Goal: Find specific page/section: Find specific page/section

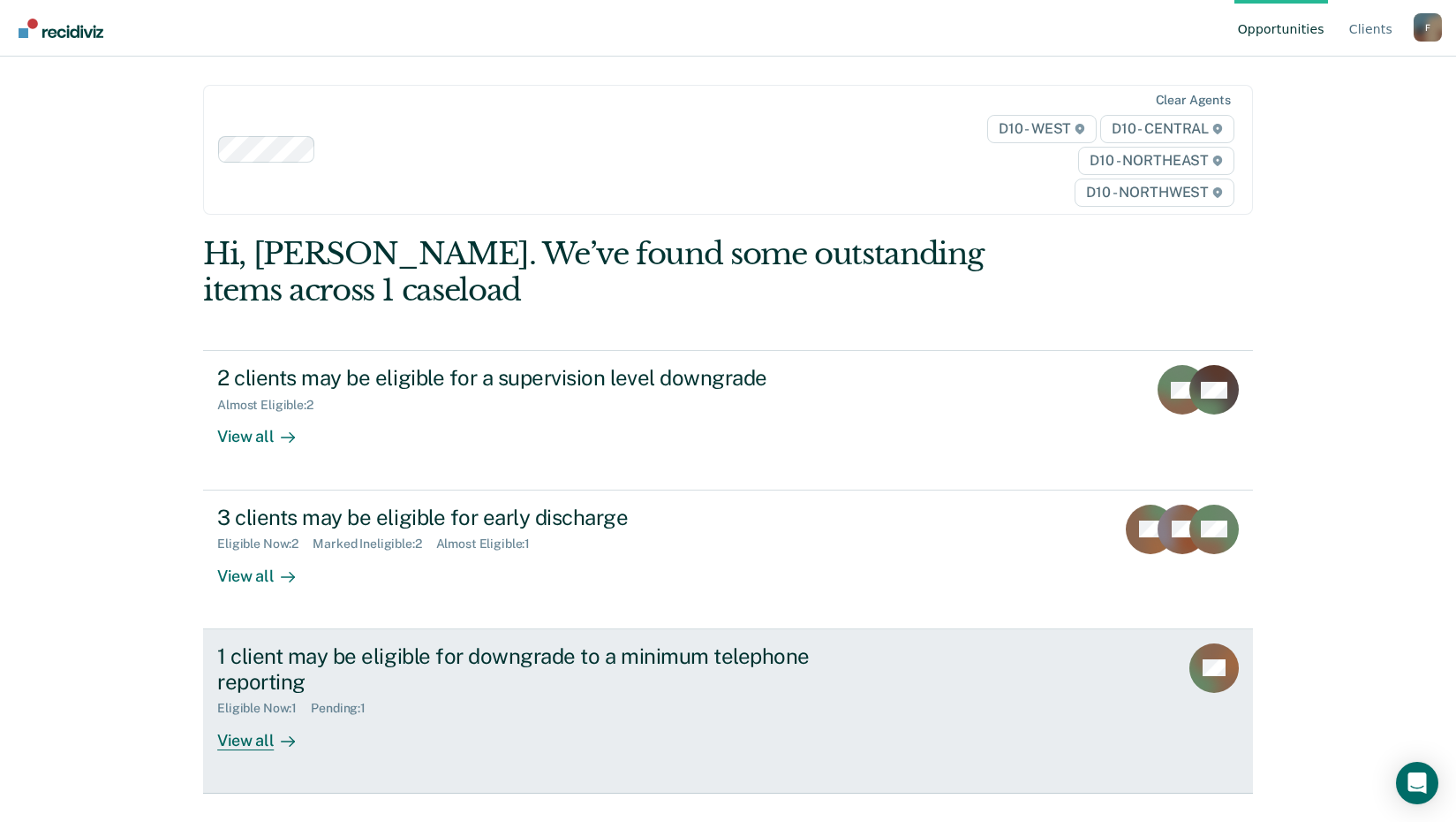
click at [274, 736] on div at bounding box center [285, 739] width 21 height 20
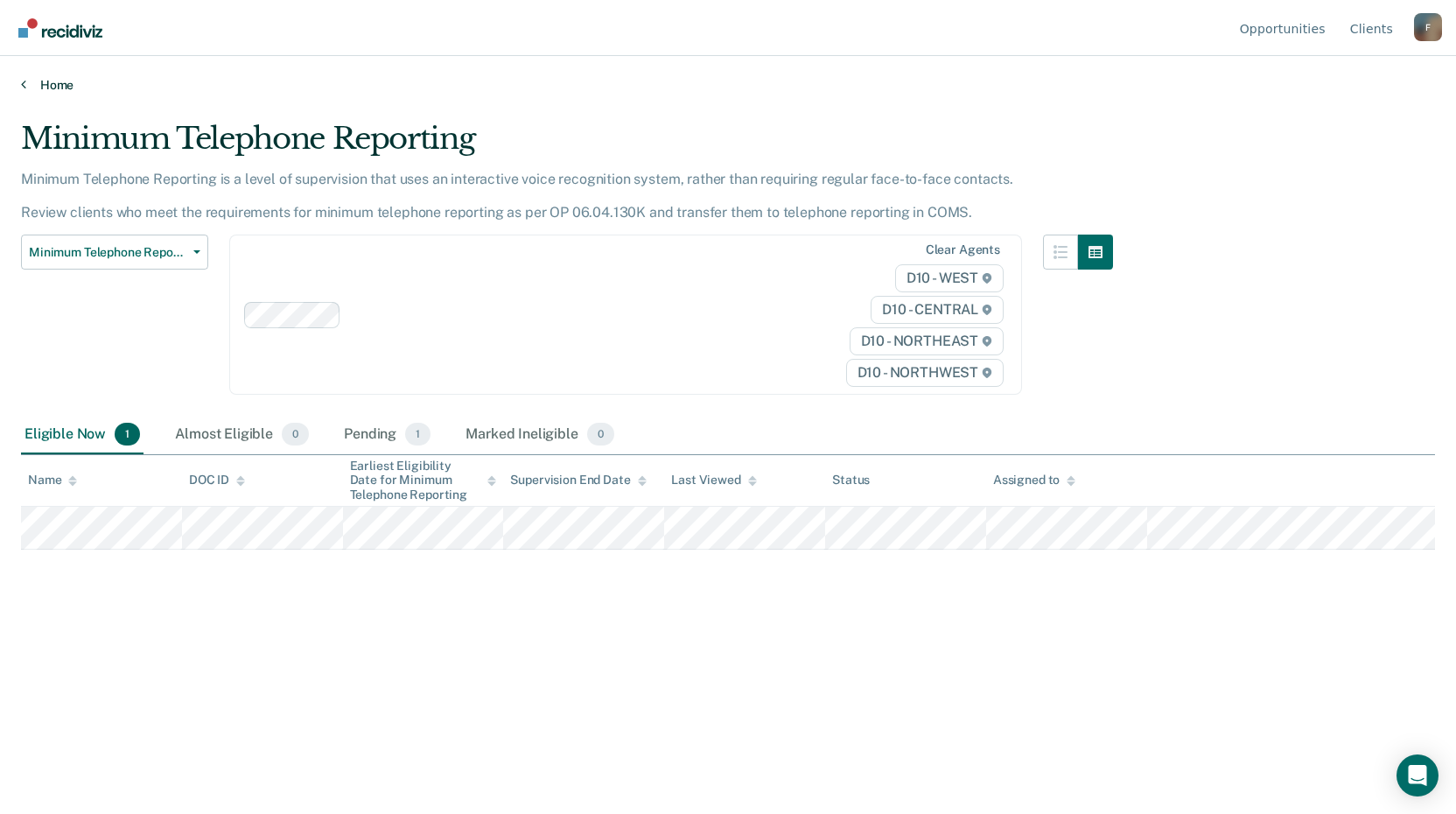
click at [23, 83] on icon at bounding box center [23, 84] width 5 height 14
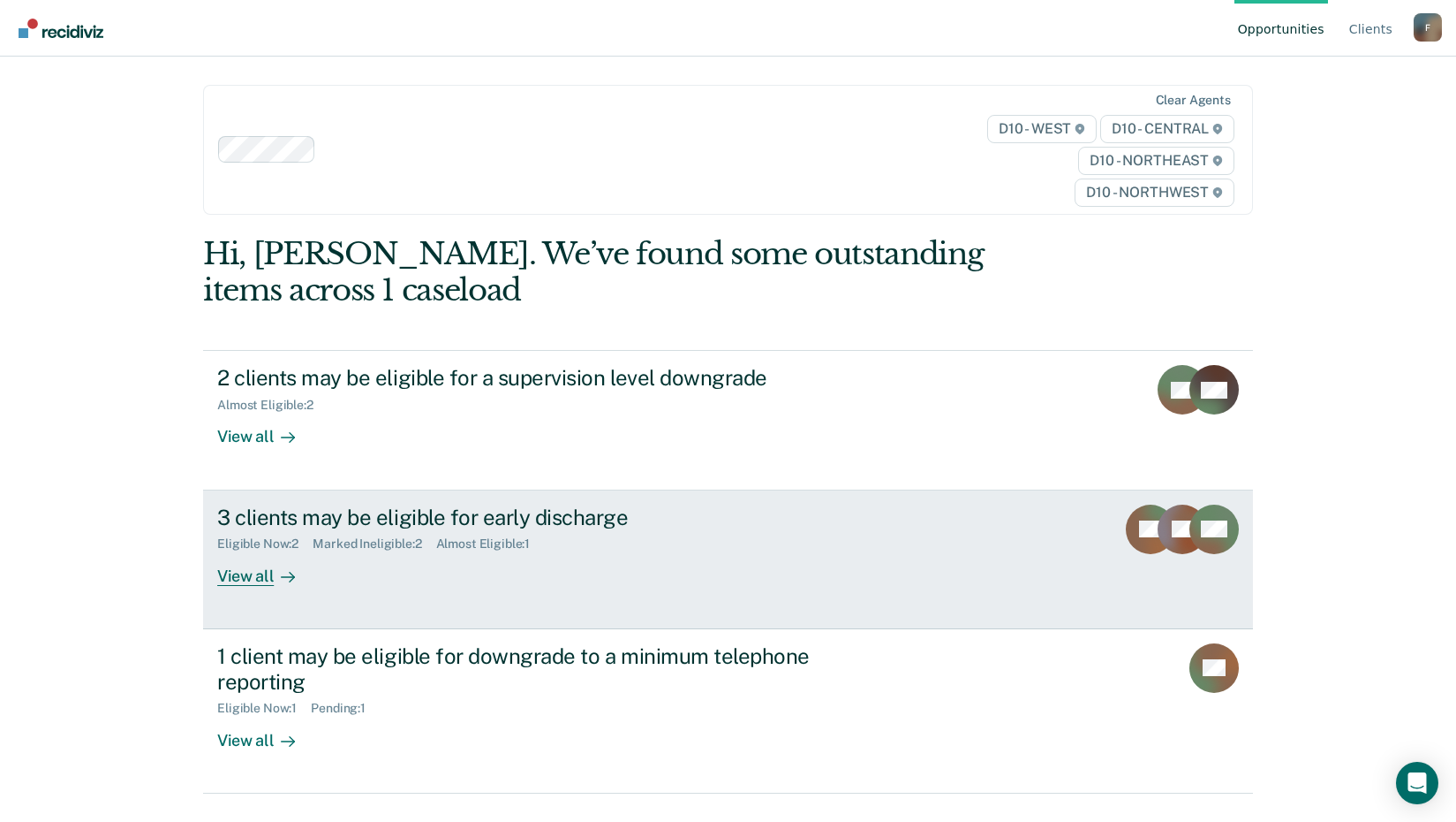
click at [336, 542] on div "Marked Ineligible : 2" at bounding box center [374, 543] width 123 height 15
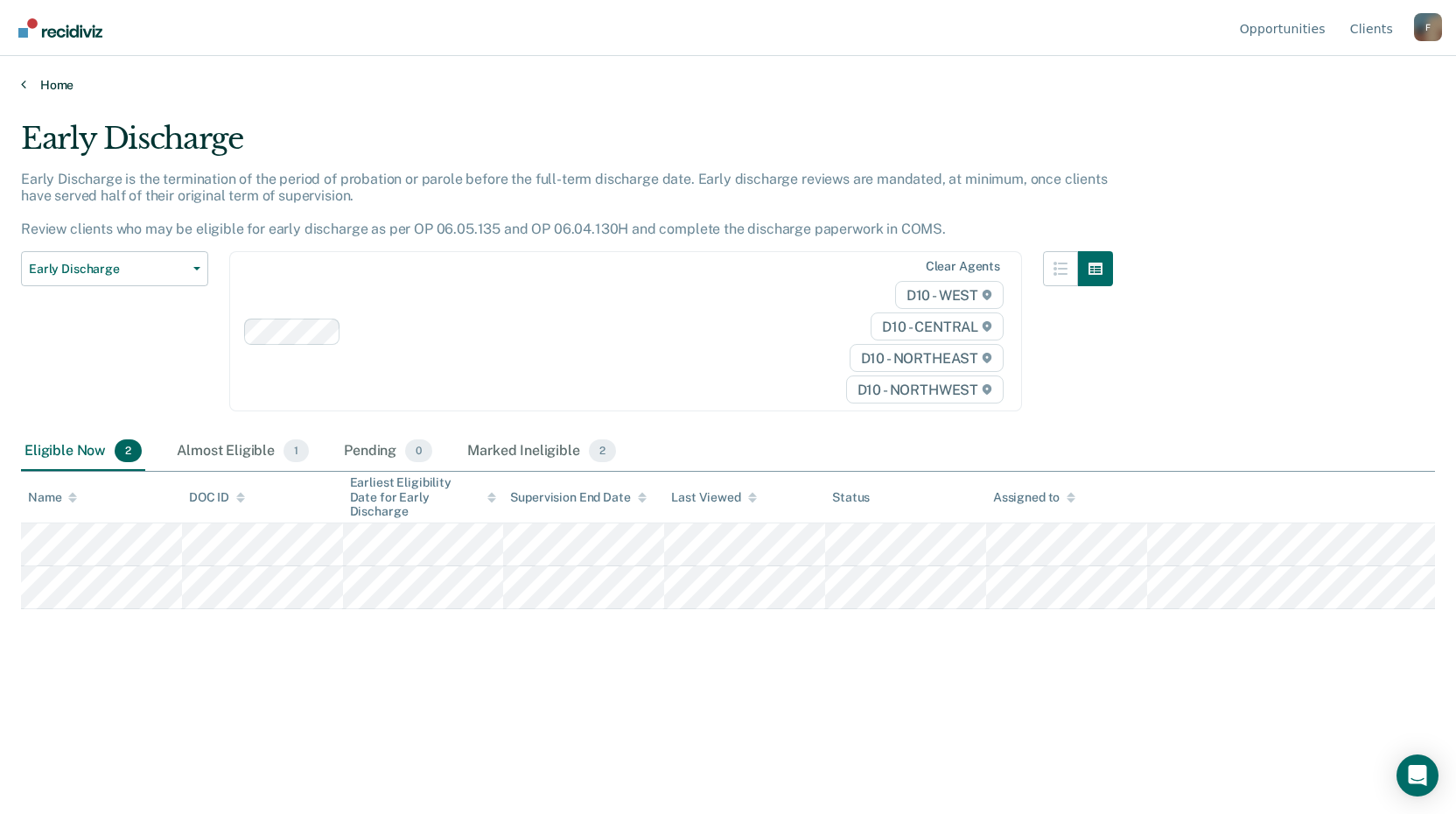
click at [23, 88] on icon at bounding box center [23, 84] width 5 height 14
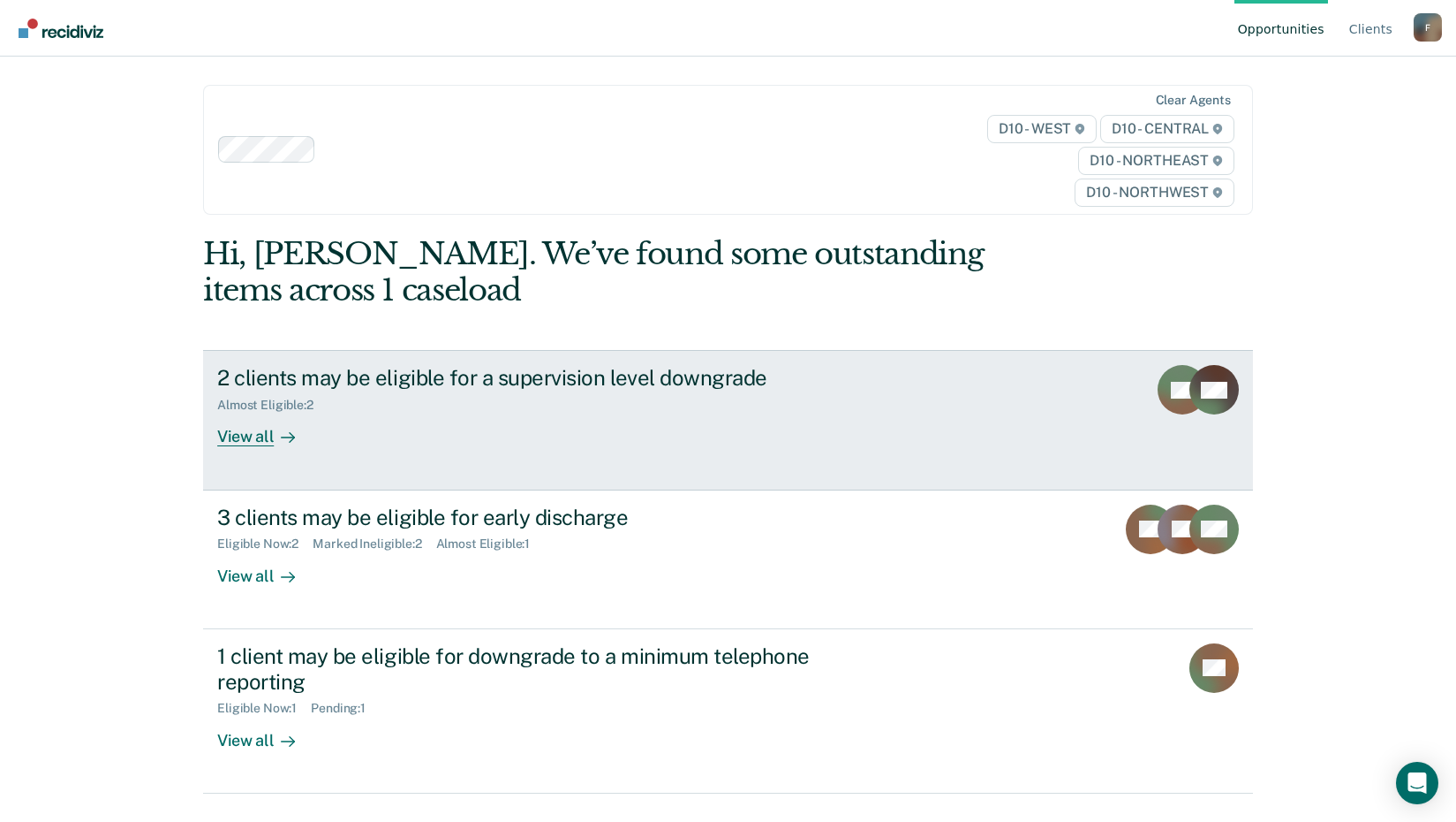
click at [333, 421] on div "2 clients may be eligible for a supervision level downgrade Almost Eligible : 2…" at bounding box center [548, 405] width 662 height 81
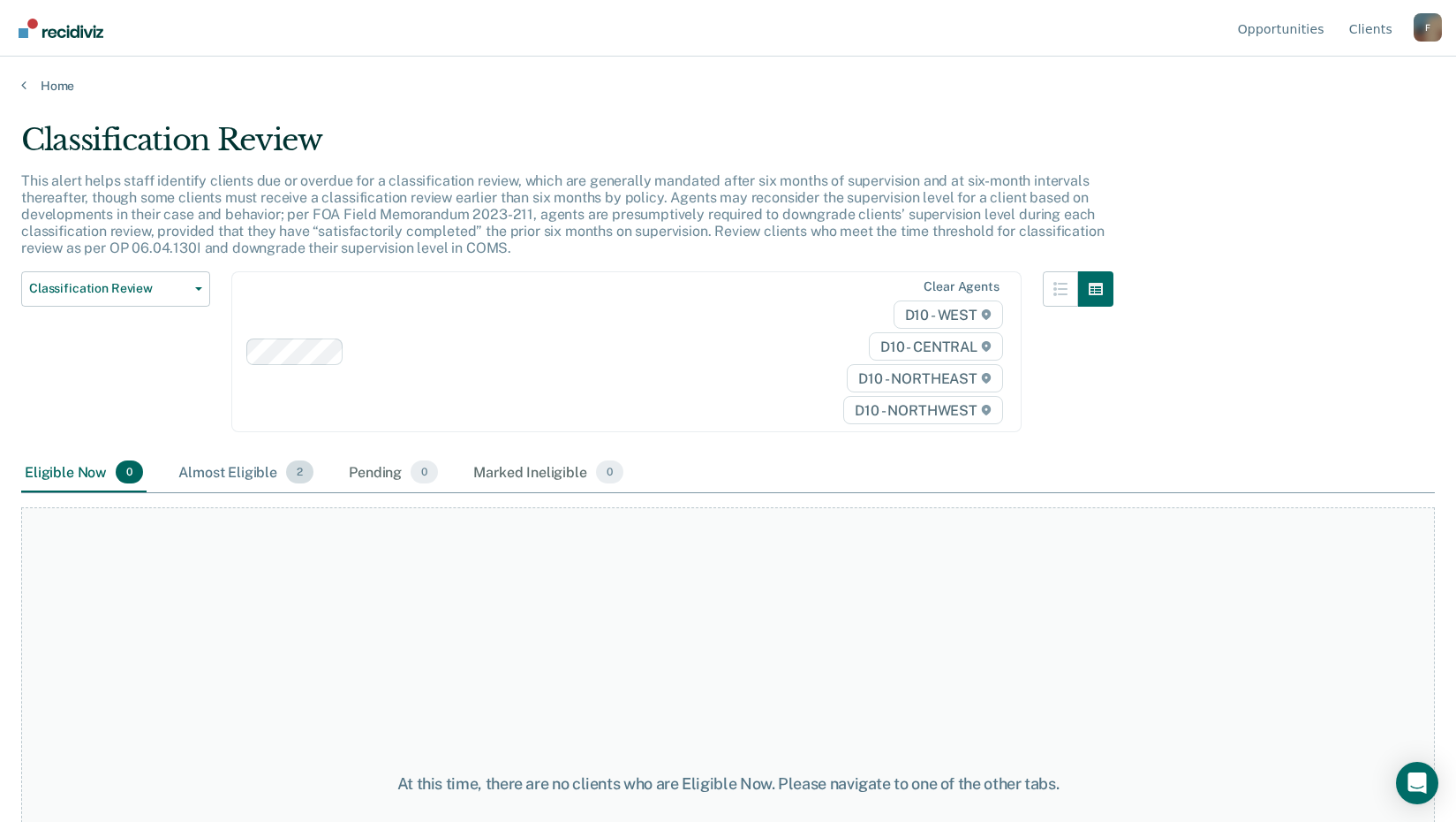
click at [223, 477] on div "Almost Eligible 2" at bounding box center [246, 473] width 142 height 39
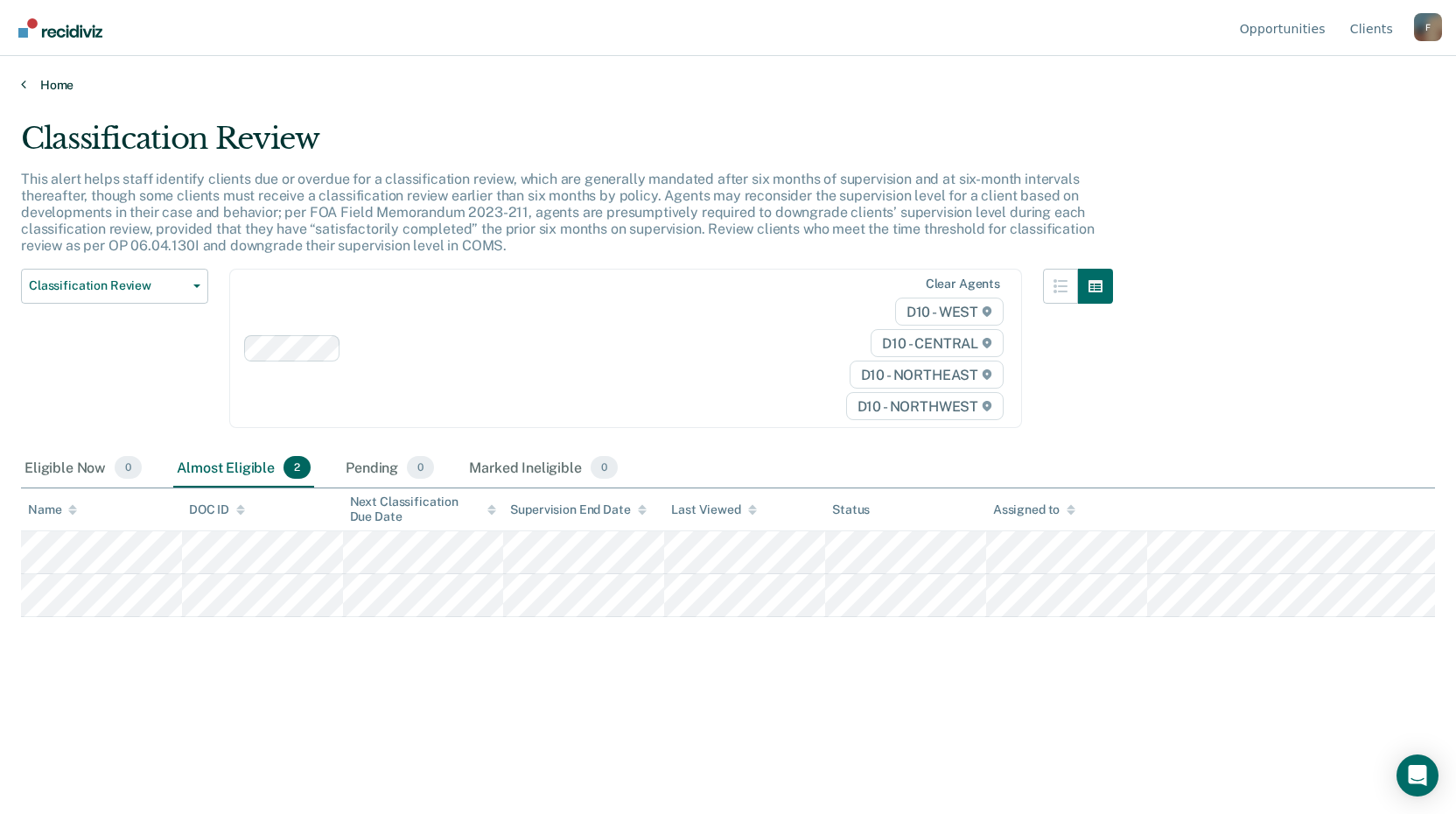
click at [37, 82] on link "Home" at bounding box center [728, 85] width 1414 height 15
